Goal: Task Accomplishment & Management: Manage account settings

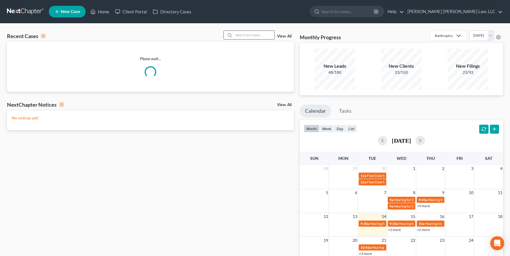
click at [269, 33] on input "search" at bounding box center [254, 35] width 41 height 8
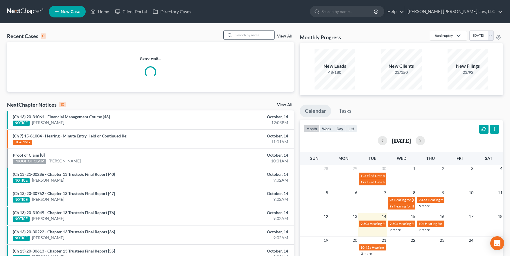
type input "H"
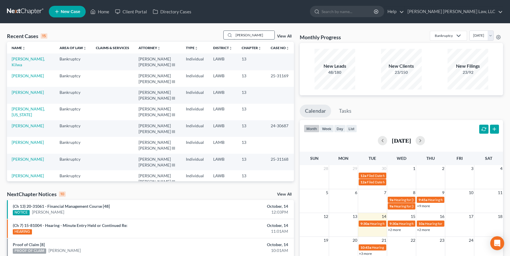
type input "[PERSON_NAME]"
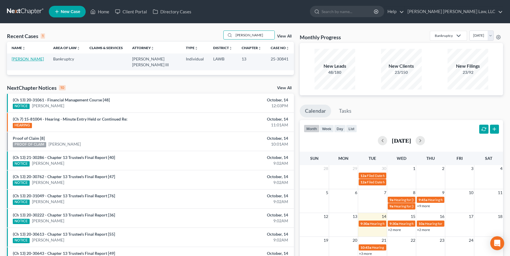
click at [25, 60] on link "[PERSON_NAME]" at bounding box center [28, 58] width 32 height 5
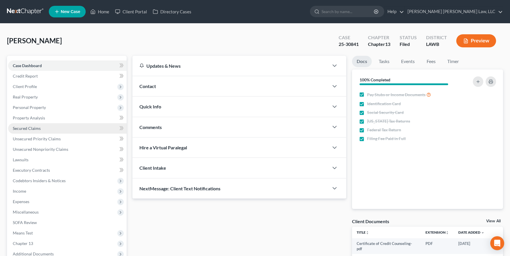
click at [58, 131] on link "Secured Claims" at bounding box center [67, 128] width 118 height 10
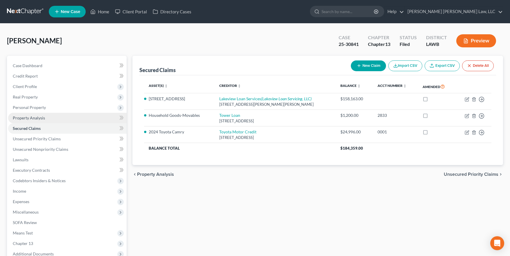
click at [93, 117] on link "Property Analysis" at bounding box center [67, 118] width 118 height 10
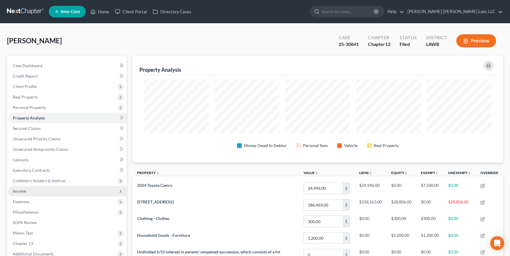
click at [47, 194] on span "Income" at bounding box center [67, 191] width 118 height 10
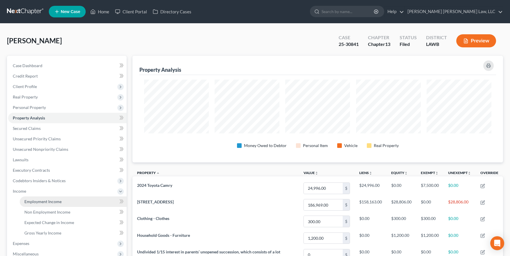
click at [45, 200] on span "Employment Income" at bounding box center [42, 201] width 37 height 5
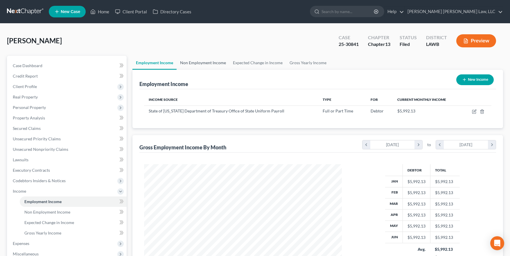
scroll to position [104, 209]
click at [185, 61] on link "Non Employment Income" at bounding box center [203, 63] width 53 height 14
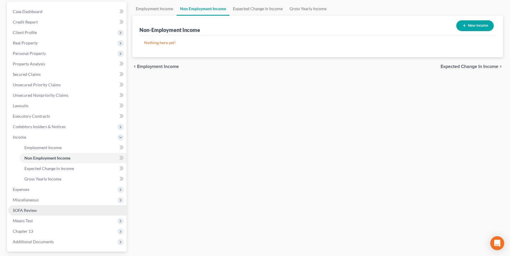
scroll to position [55, 0]
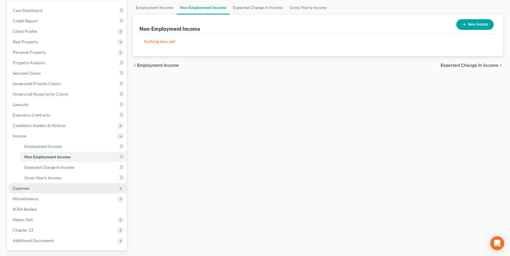
click at [49, 191] on span "Expenses" at bounding box center [67, 188] width 118 height 10
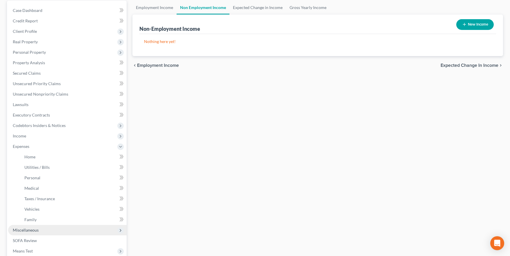
click at [45, 233] on span "Miscellaneous" at bounding box center [67, 230] width 118 height 10
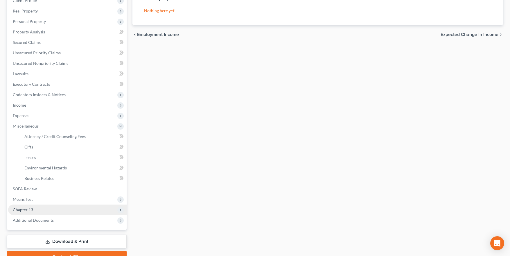
scroll to position [96, 0]
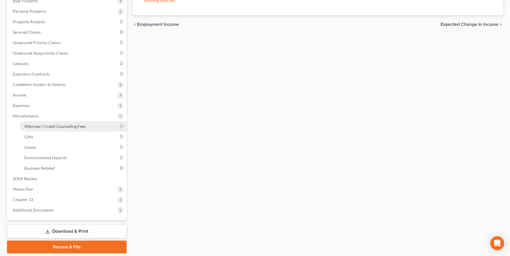
click at [44, 129] on link "Attorney / Credit Counseling Fees" at bounding box center [73, 126] width 107 height 10
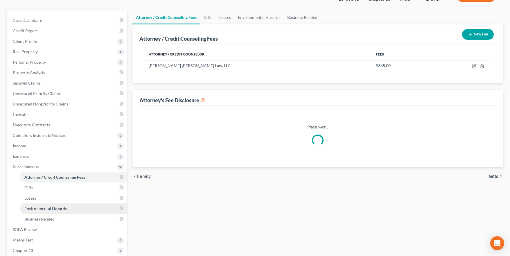
select select "1"
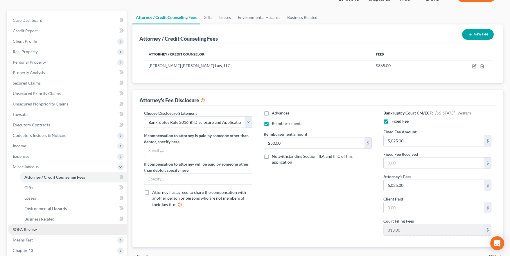
click at [33, 225] on link "SOFA Review" at bounding box center [67, 229] width 118 height 10
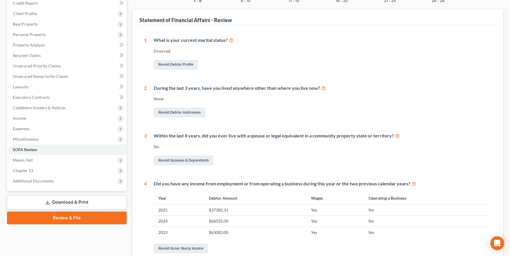
scroll to position [84, 0]
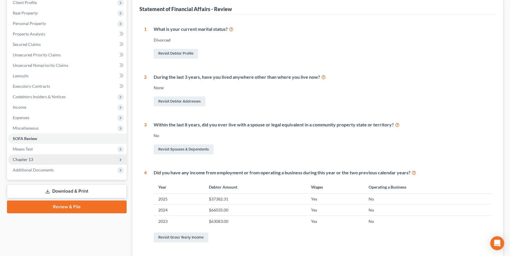
click at [38, 156] on span "Chapter 13" at bounding box center [67, 159] width 118 height 10
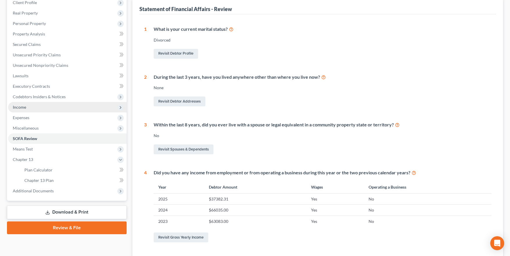
click at [53, 109] on span "Income" at bounding box center [67, 107] width 118 height 10
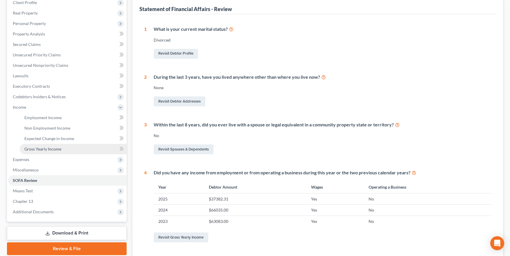
click at [45, 145] on link "Gross Yearly Income" at bounding box center [73, 149] width 107 height 10
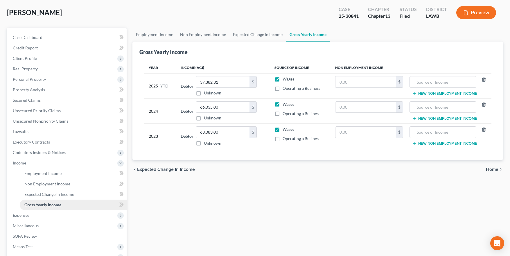
scroll to position [42, 0]
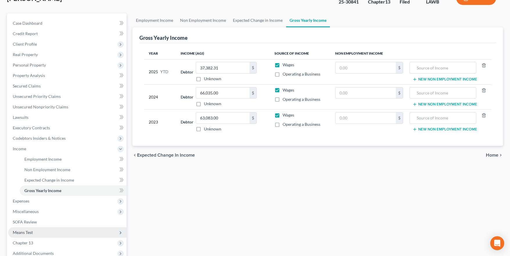
click at [33, 235] on span "Means Test" at bounding box center [67, 232] width 118 height 10
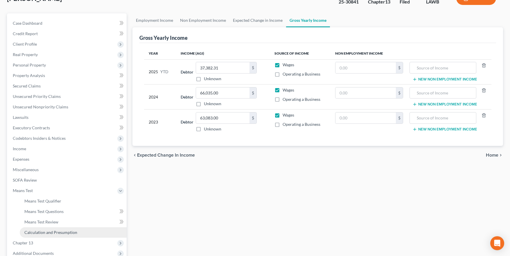
click at [41, 233] on span "Calculation and Presumption" at bounding box center [50, 232] width 53 height 5
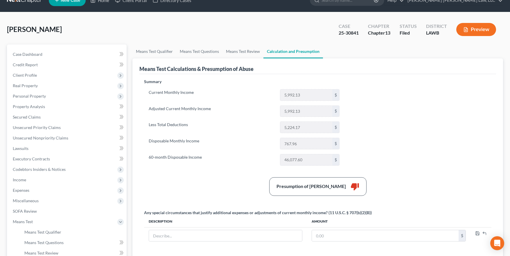
scroll to position [32, 0]
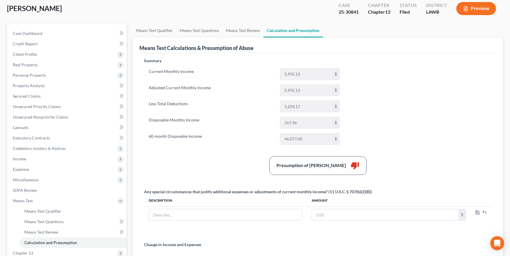
click at [231, 41] on div "Means Test Calculations & Presumption of Abuse" at bounding box center [317, 45] width 357 height 16
click at [234, 34] on link "Means Test Review" at bounding box center [242, 31] width 41 height 14
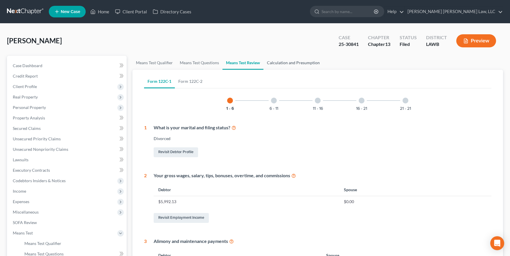
click at [291, 67] on link "Calculation and Presumption" at bounding box center [293, 63] width 60 height 14
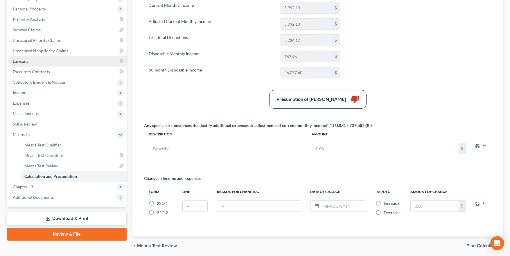
scroll to position [119, 0]
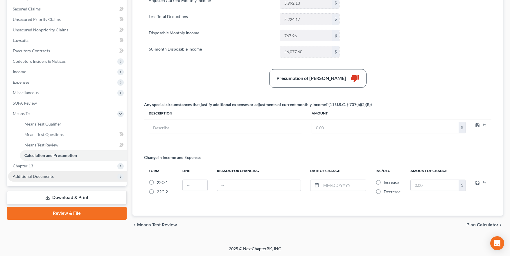
click at [54, 178] on span "Additional Documents" at bounding box center [67, 176] width 118 height 10
